Goal: Transaction & Acquisition: Book appointment/travel/reservation

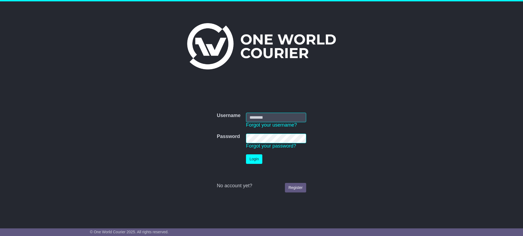
click at [261, 116] on input "Username" at bounding box center [276, 118] width 60 height 10
type input "**********"
click at [246, 154] on button "Login" at bounding box center [254, 159] width 16 height 10
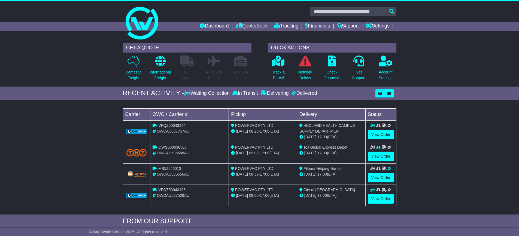
click at [249, 27] on link "Quote/Book" at bounding box center [251, 26] width 32 height 9
click at [241, 45] on link "Saved Quotes" at bounding box center [257, 48] width 43 height 6
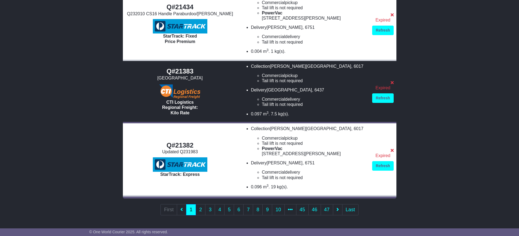
scroll to position [462, 0]
click at [200, 209] on link "2" at bounding box center [201, 209] width 10 height 11
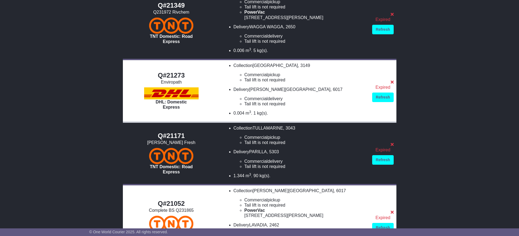
scroll to position [272, 0]
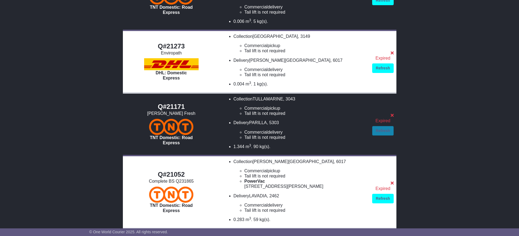
click at [377, 131] on link "Refresh" at bounding box center [382, 131] width 21 height 10
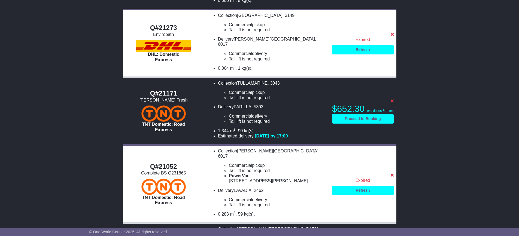
scroll to position [300, 0]
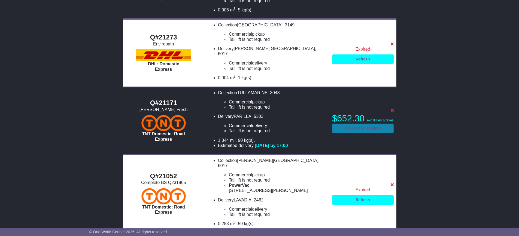
click at [344, 124] on link "Proceed to Booking" at bounding box center [363, 129] width 62 height 10
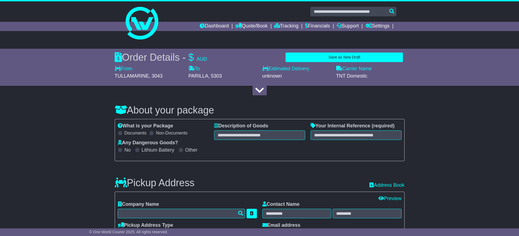
select select "****"
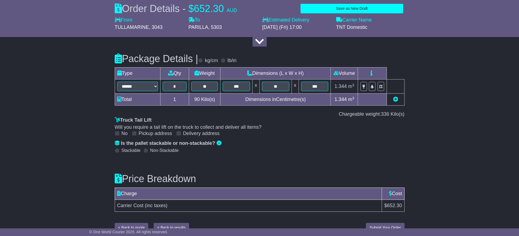
scroll to position [652, 0]
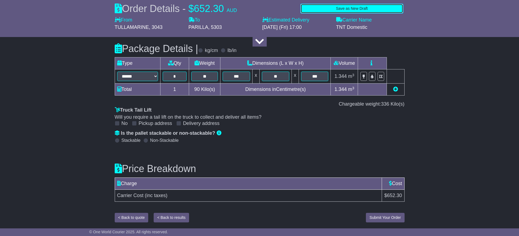
click at [360, 9] on button "Save as New Draft" at bounding box center [352, 9] width 102 height 10
click at [334, 11] on button "Save as New Draft" at bounding box center [314, 9] width 62 height 10
